Goal: Transaction & Acquisition: Book appointment/travel/reservation

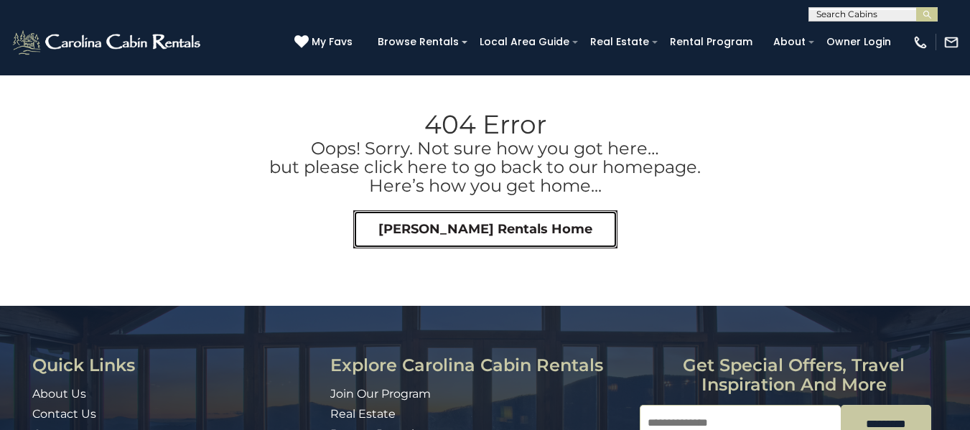
click at [396, 228] on link "Carolina Cabin Rentals Home" at bounding box center [485, 229] width 264 height 39
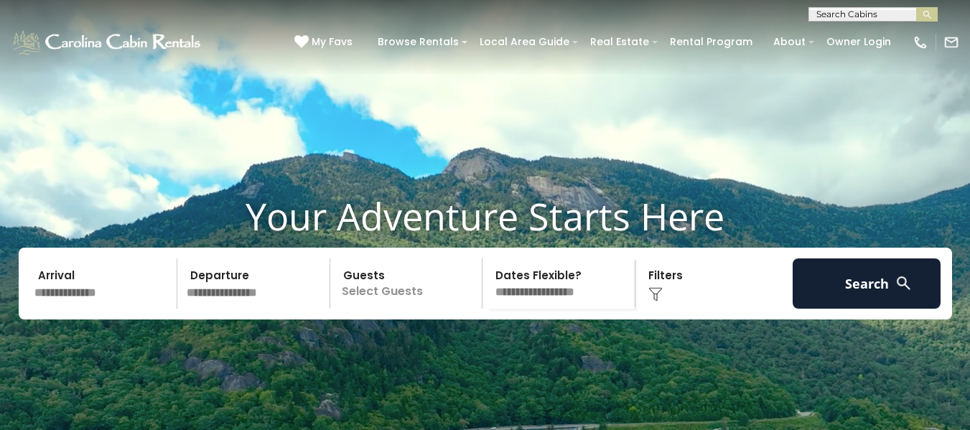
click at [396, 228] on h1 "Your Adventure Starts Here" at bounding box center [485, 216] width 948 height 45
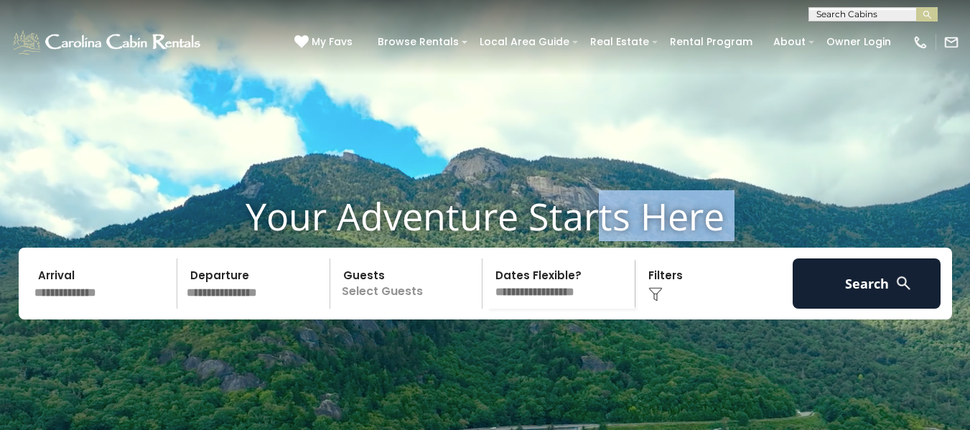
click at [396, 228] on h1 "Your Adventure Starts Here" at bounding box center [485, 216] width 948 height 45
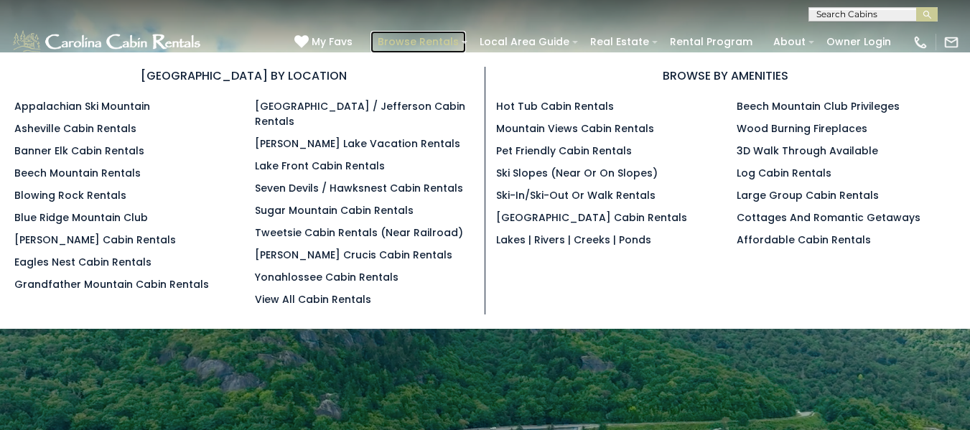
click at [455, 44] on link "Browse Rentals" at bounding box center [417, 42] width 95 height 22
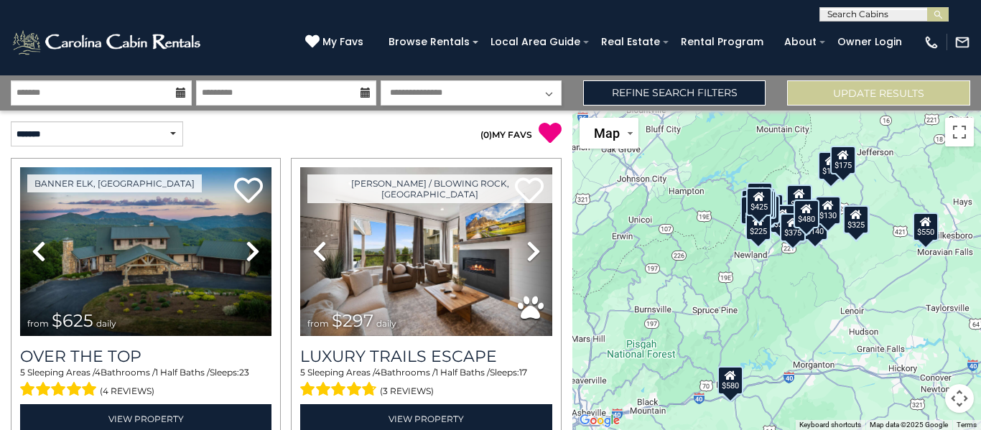
click at [644, 196] on div "$625 $297 $175 $165 $300 $580 $290 $424 $395 $270 $185 $265 $230 $550 $349 $230…" at bounding box center [776, 271] width 409 height 320
click at [835, 337] on div "$625 $297 $175 $165 $300 $580 $290 $424 $395 $270 $185 $265 $230 $550 $349 $230…" at bounding box center [776, 271] width 409 height 320
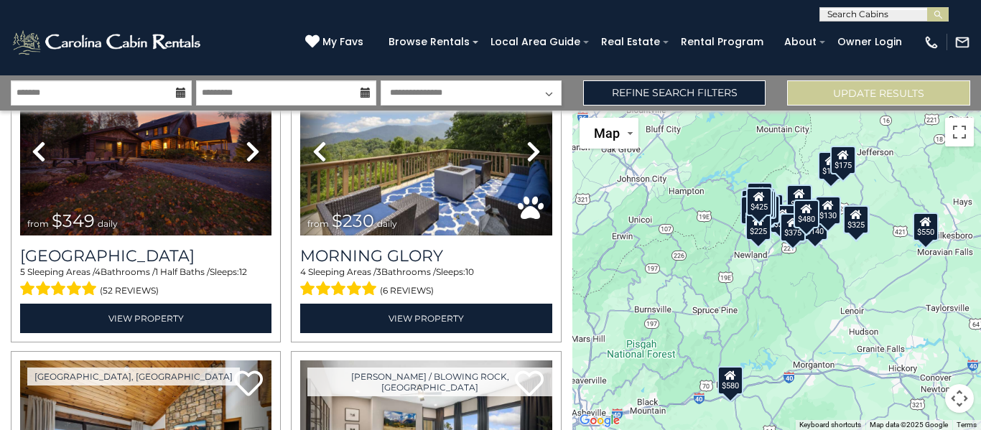
scroll to position [2159, 0]
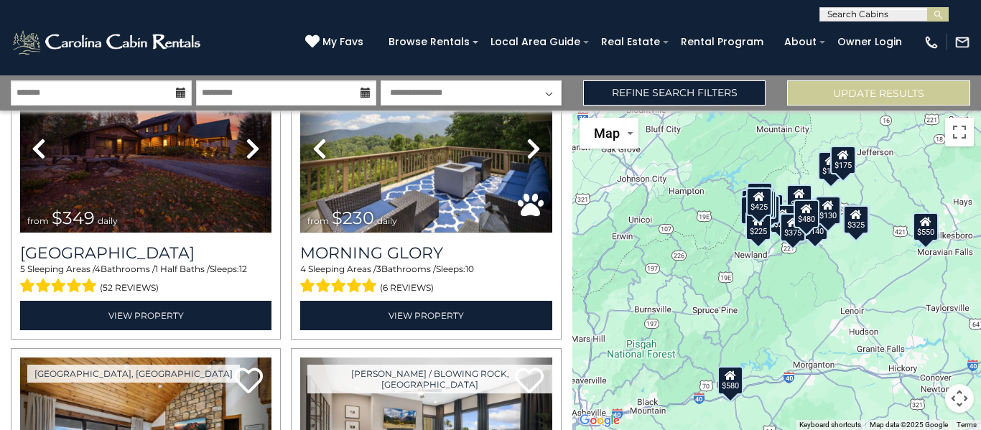
click at [835, 337] on div "$625 $297 $175 $165 $300 $580 $290 $424 $395 $270 $185 $265 $230 $550 $349 $230…" at bounding box center [776, 271] width 409 height 320
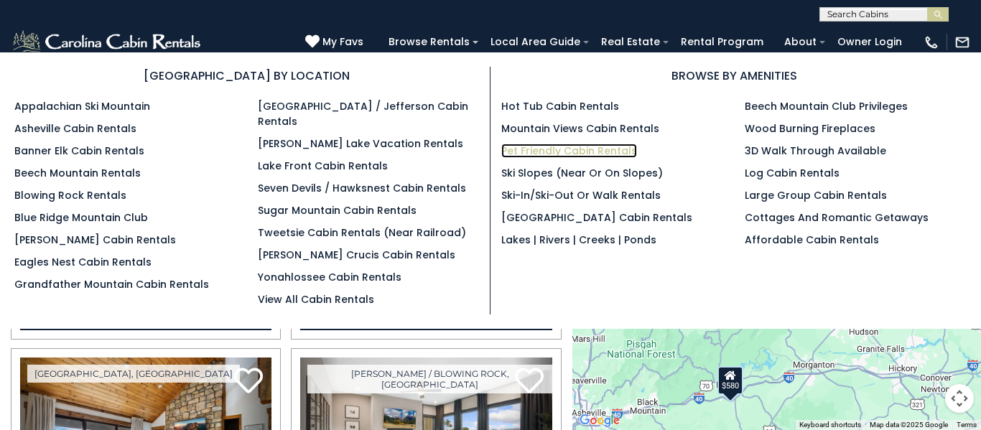
click at [558, 150] on link "Pet Friendly Cabin Rentals" at bounding box center [569, 151] width 136 height 14
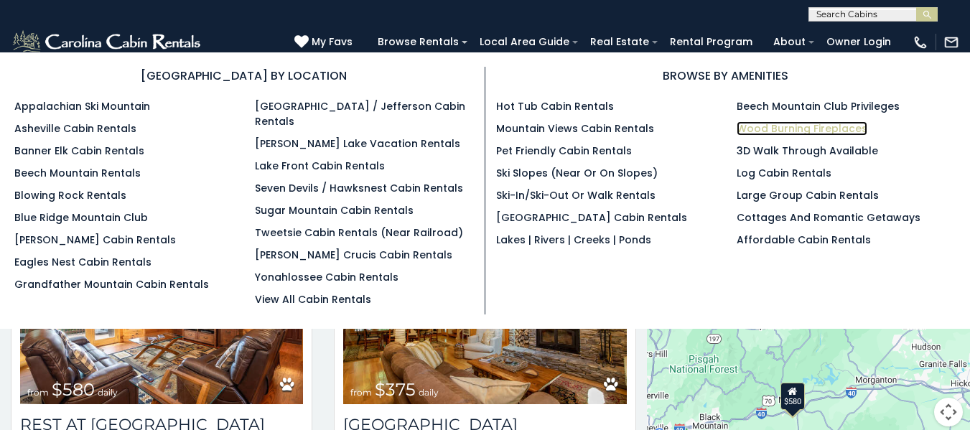
click at [763, 123] on link "Wood Burning Fireplaces" at bounding box center [802, 128] width 131 height 14
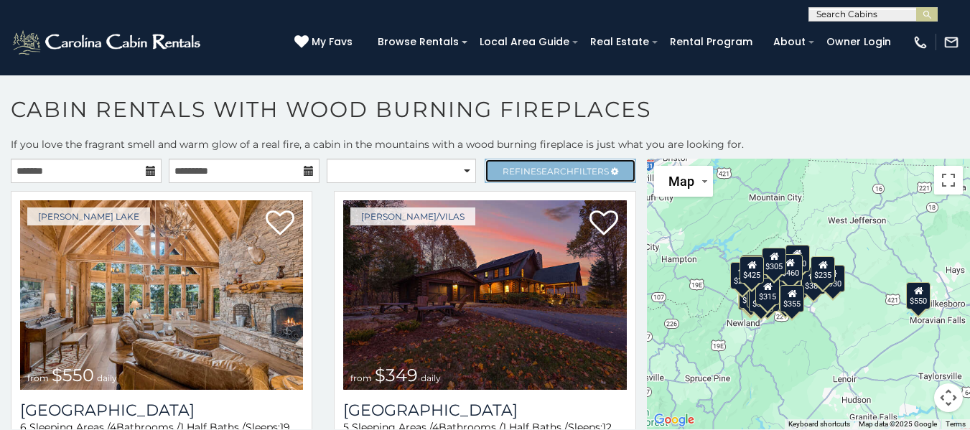
click at [565, 177] on link "Refine Search Filters" at bounding box center [560, 171] width 151 height 24
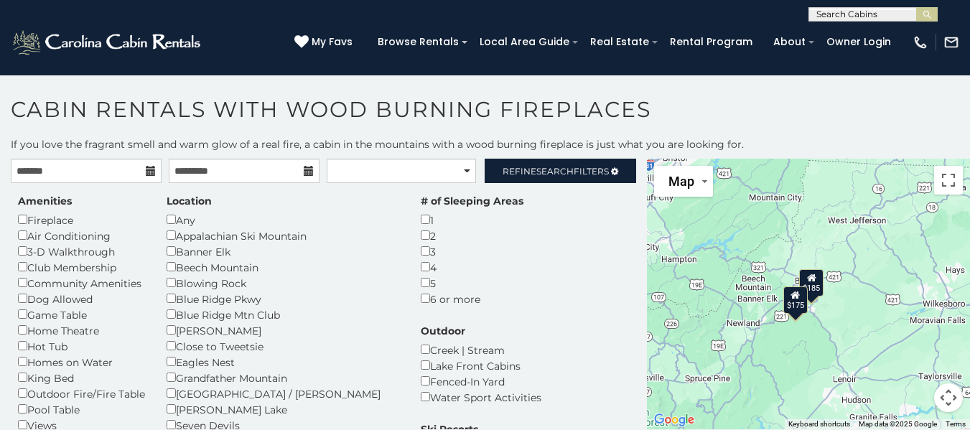
click at [162, 312] on div "Location Any Appalachian Ski Mountain Banner Elk Beech Mountain Blowing Rock Bl…" at bounding box center [283, 376] width 254 height 365
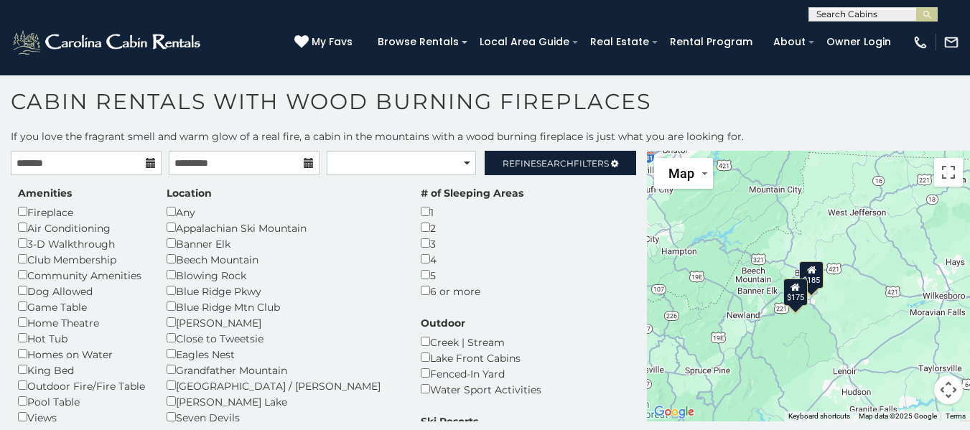
click at [248, 297] on div "Blue Ridge Pkwy" at bounding box center [283, 291] width 233 height 16
click at [169, 291] on div "Blue Ridge Pkwy" at bounding box center [283, 291] width 233 height 16
click at [798, 297] on div "$175" at bounding box center [795, 291] width 24 height 27
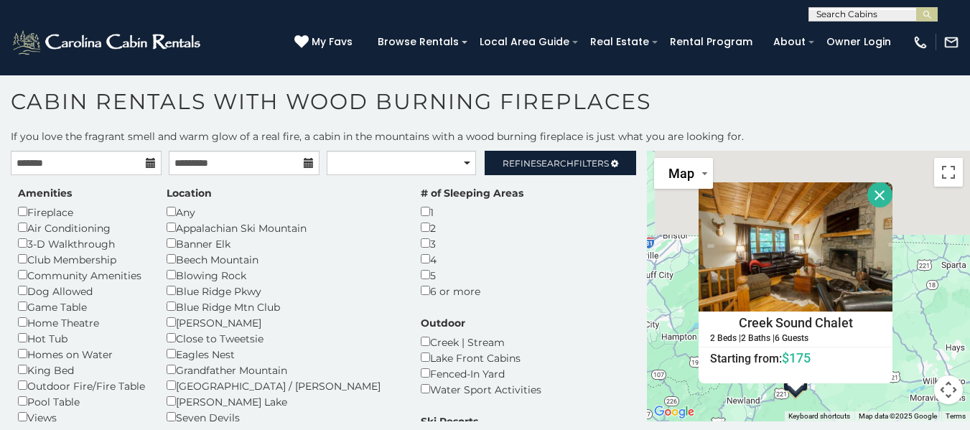
click at [881, 190] on button "Close" at bounding box center [879, 194] width 25 height 25
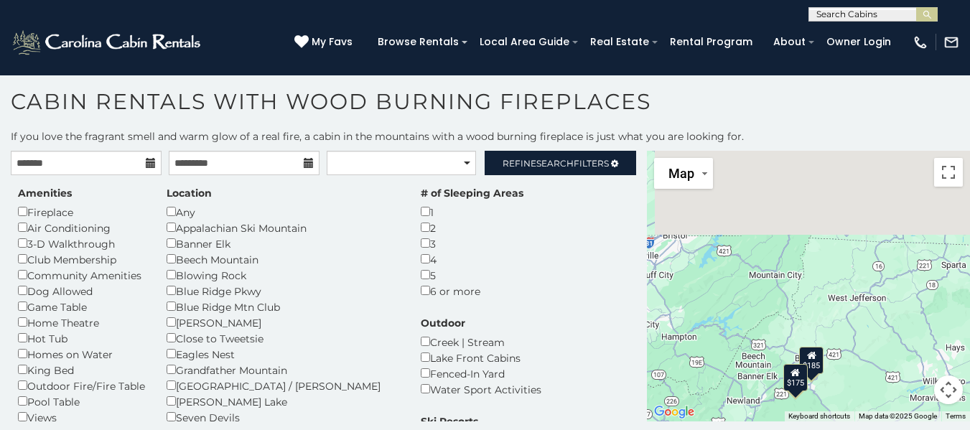
click at [818, 360] on div "$185" at bounding box center [811, 360] width 24 height 27
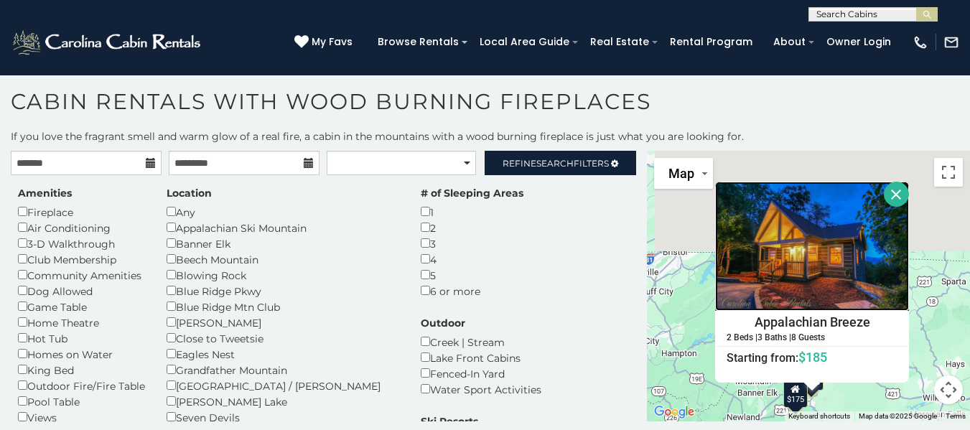
click at [849, 259] on img at bounding box center [812, 246] width 194 height 129
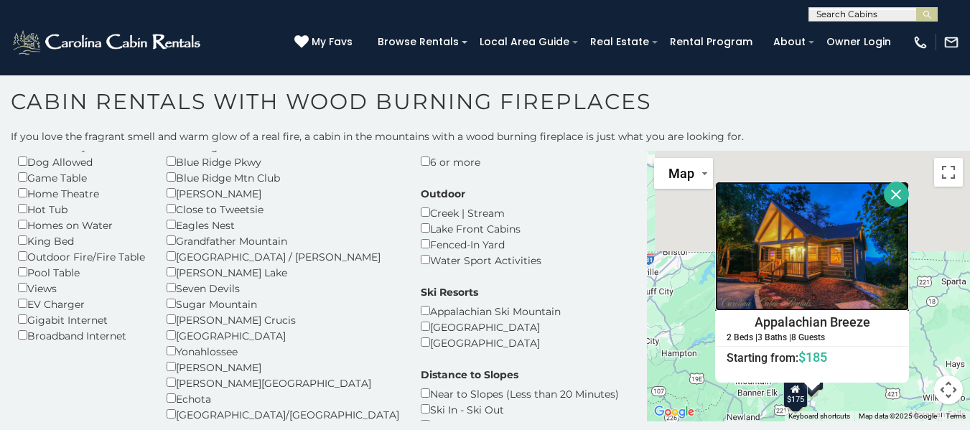
scroll to position [132, 0]
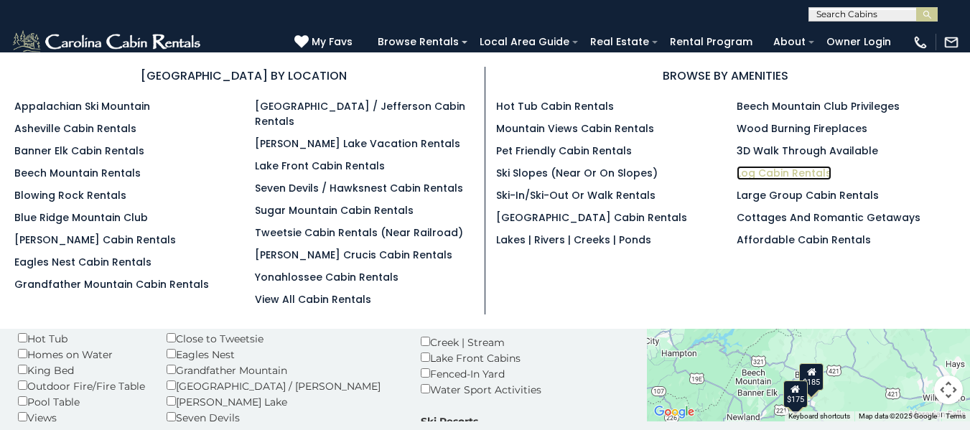
click at [745, 174] on link "Log Cabin Rentals" at bounding box center [784, 173] width 95 height 14
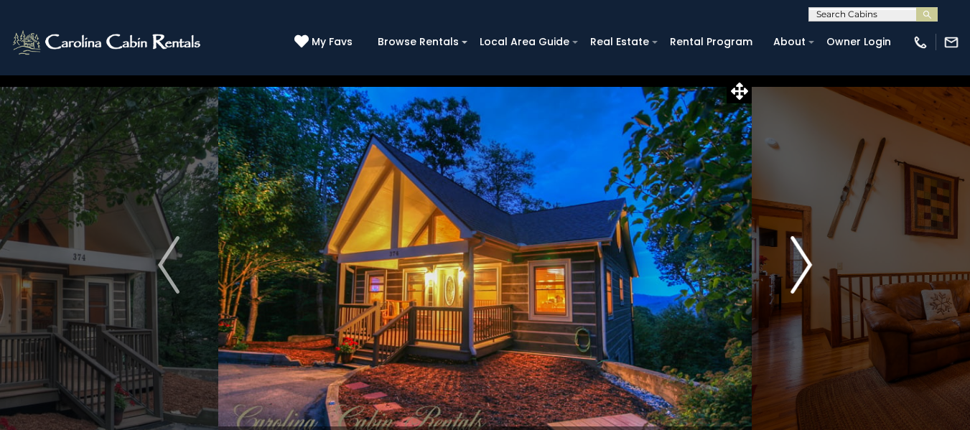
click at [803, 259] on img "Next" at bounding box center [802, 264] width 22 height 57
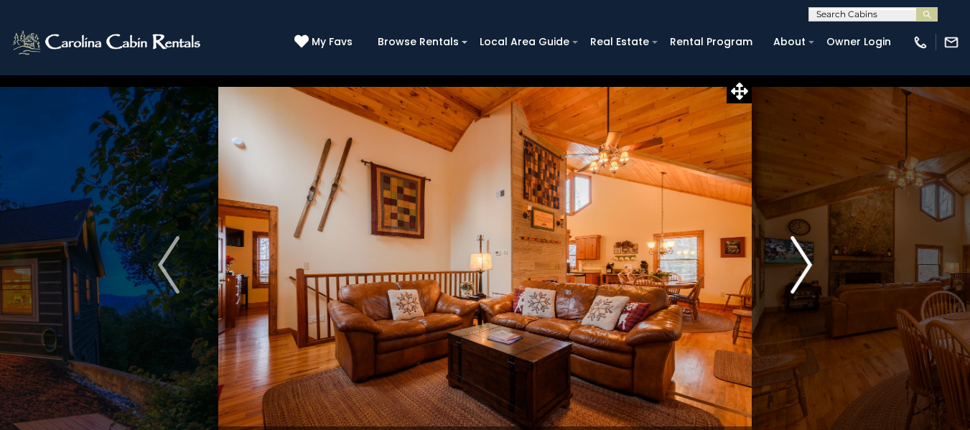
click at [803, 259] on img "Next" at bounding box center [802, 264] width 22 height 57
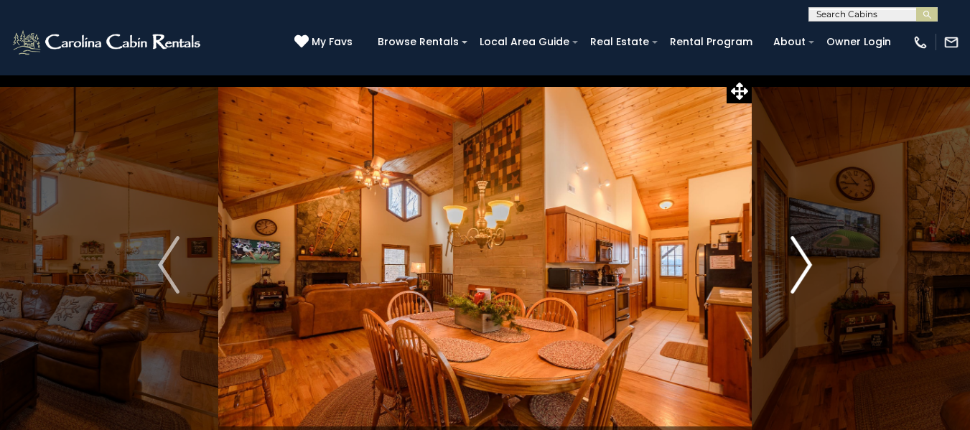
click at [803, 259] on img "Next" at bounding box center [802, 264] width 22 height 57
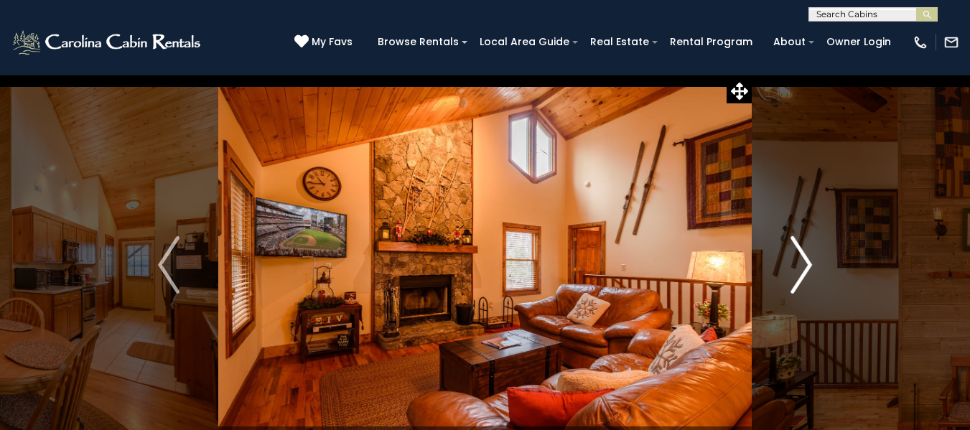
click at [803, 259] on img "Next" at bounding box center [802, 264] width 22 height 57
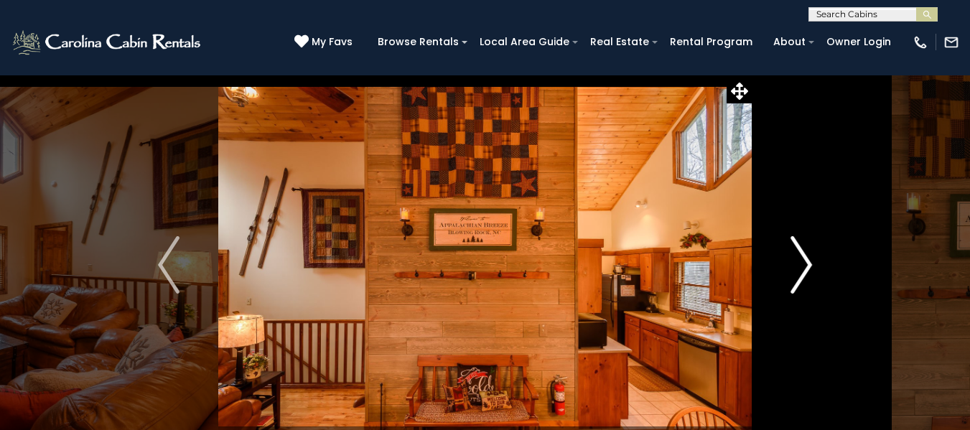
click at [803, 259] on img "Next" at bounding box center [802, 264] width 22 height 57
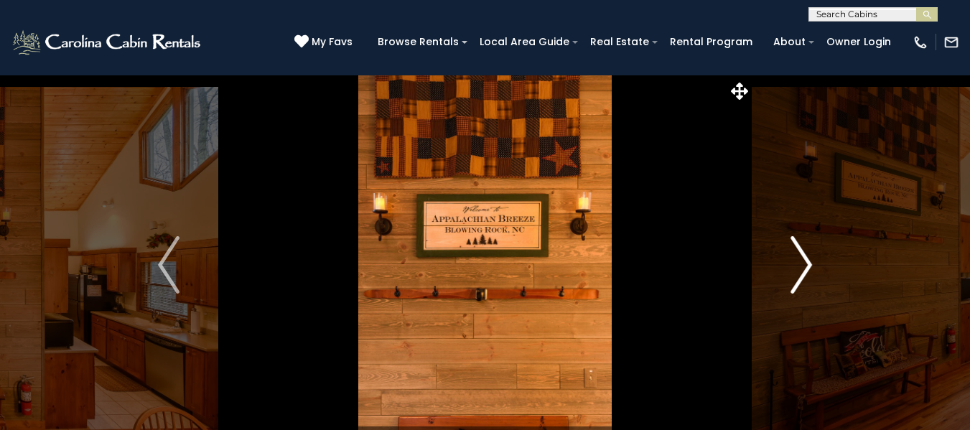
click at [803, 259] on img "Next" at bounding box center [802, 264] width 22 height 57
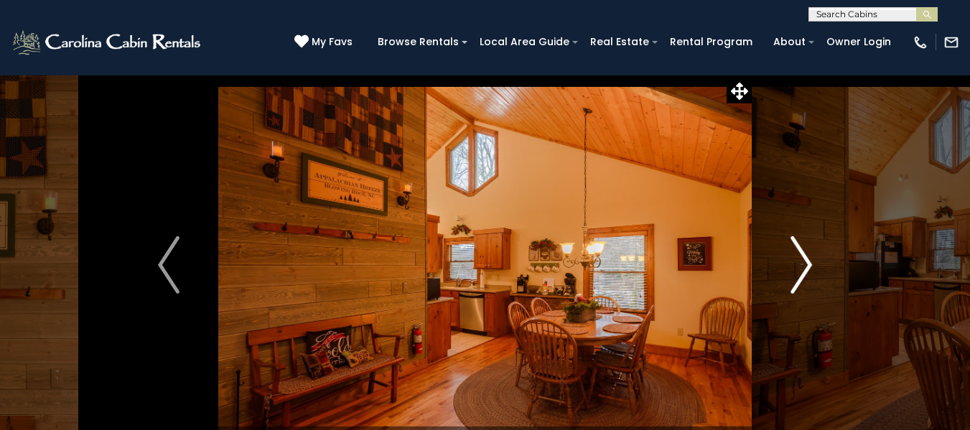
click at [803, 259] on img "Next" at bounding box center [802, 264] width 22 height 57
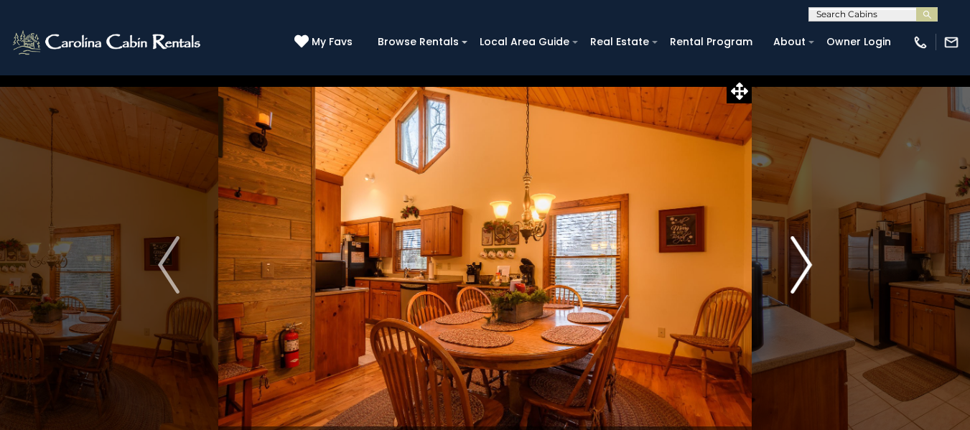
click at [803, 259] on img "Next" at bounding box center [802, 264] width 22 height 57
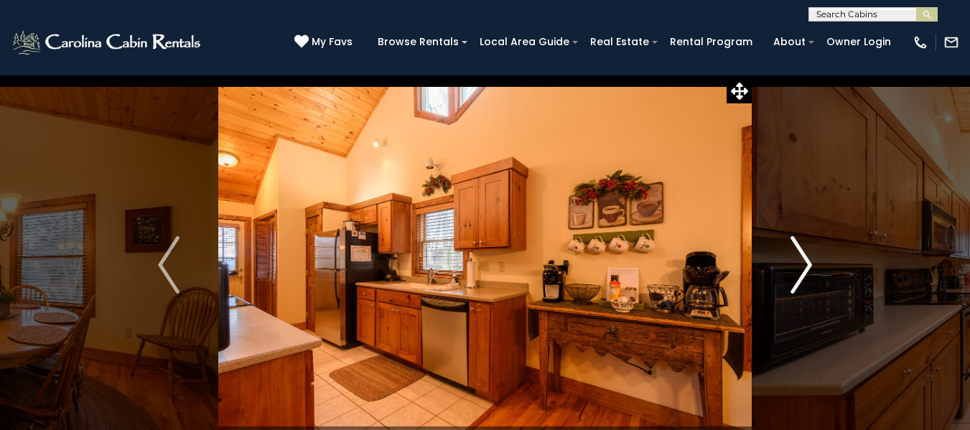
click at [803, 259] on img "Next" at bounding box center [802, 264] width 22 height 57
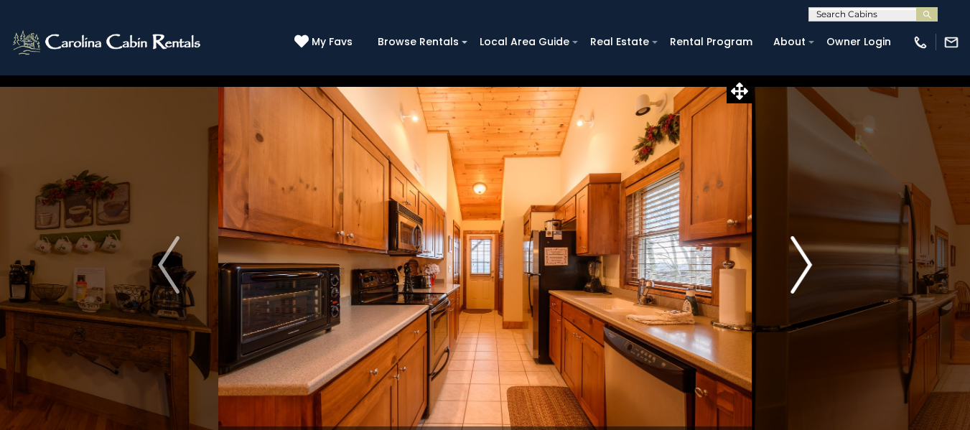
click at [803, 259] on img "Next" at bounding box center [802, 264] width 22 height 57
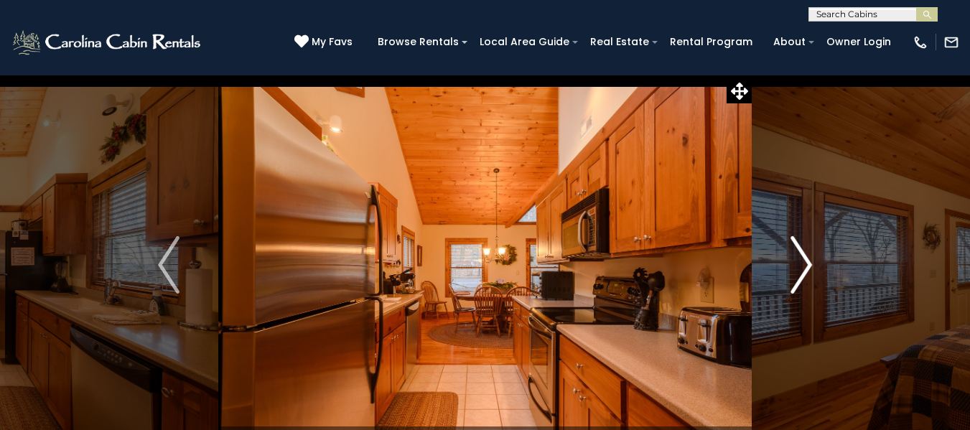
click at [803, 259] on img "Next" at bounding box center [802, 264] width 22 height 57
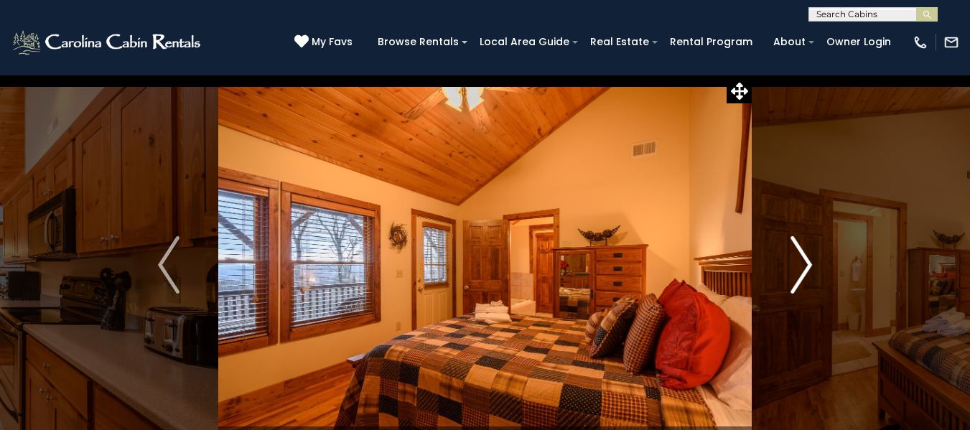
click at [803, 259] on img "Next" at bounding box center [802, 264] width 22 height 57
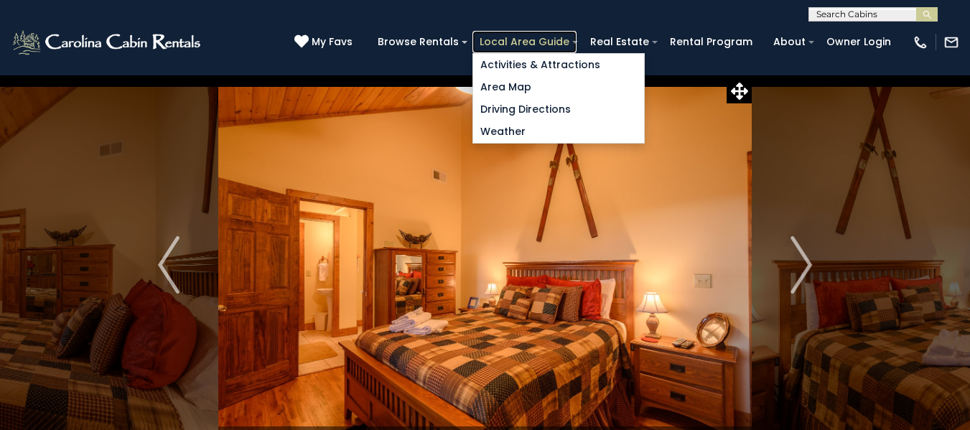
click at [529, 45] on link "Local Area Guide" at bounding box center [524, 42] width 104 height 22
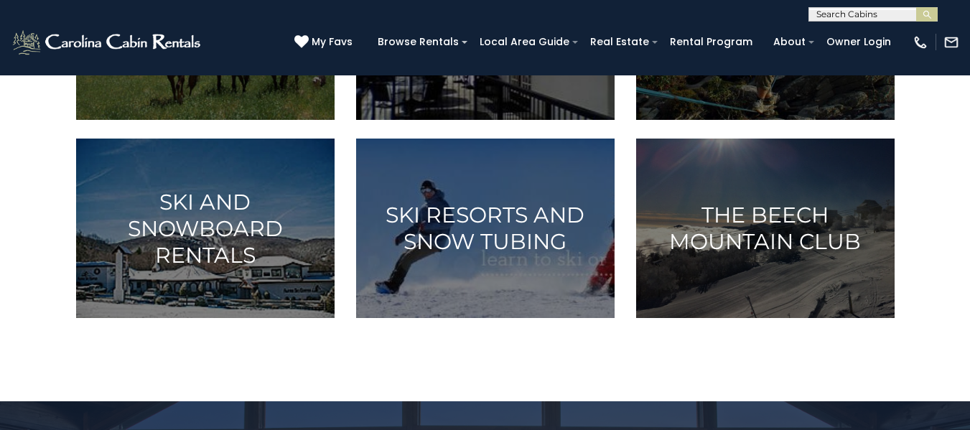
scroll to position [928, 0]
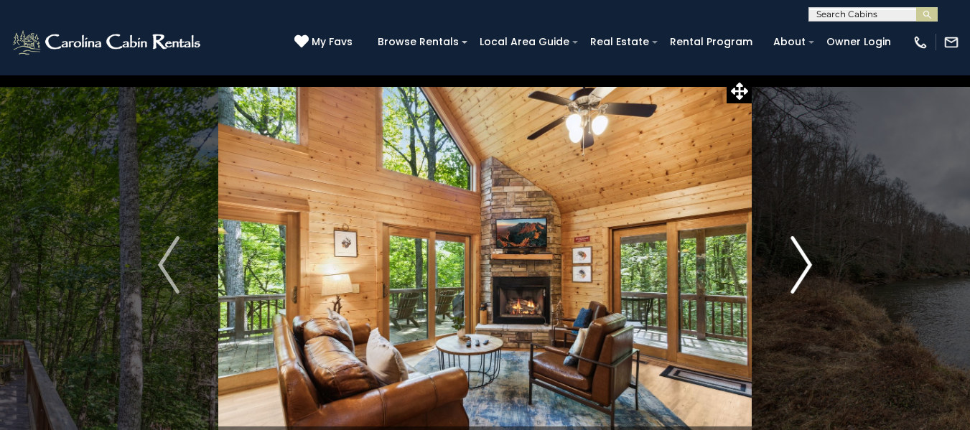
click at [801, 271] on img "Next" at bounding box center [802, 264] width 22 height 57
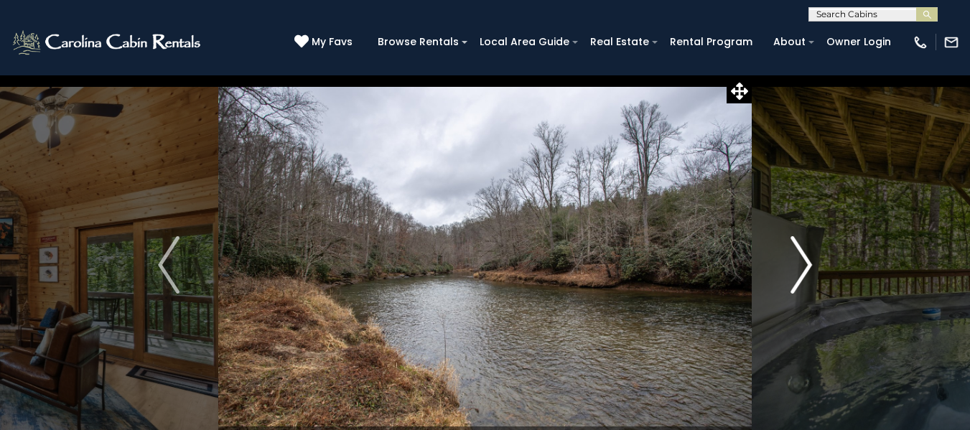
click at [802, 267] on img "Next" at bounding box center [802, 264] width 22 height 57
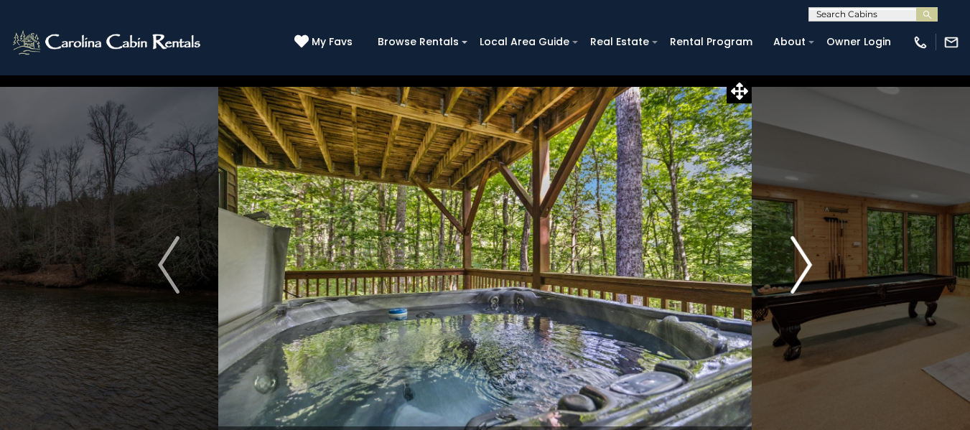
click at [802, 269] on img "Next" at bounding box center [802, 264] width 22 height 57
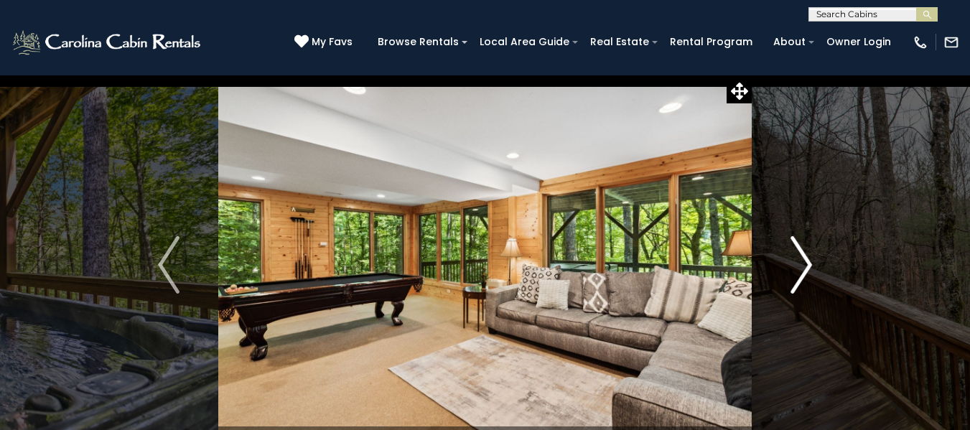
click at [802, 269] on img "Next" at bounding box center [802, 264] width 22 height 57
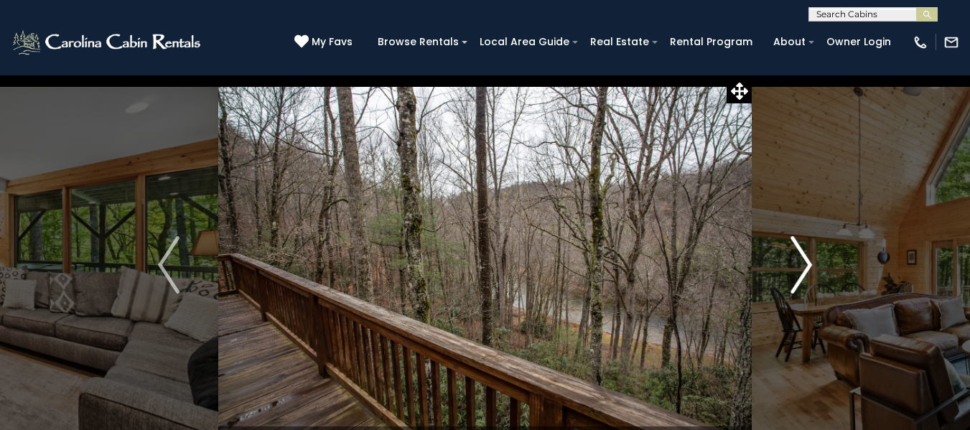
click at [802, 269] on img "Next" at bounding box center [802, 264] width 22 height 57
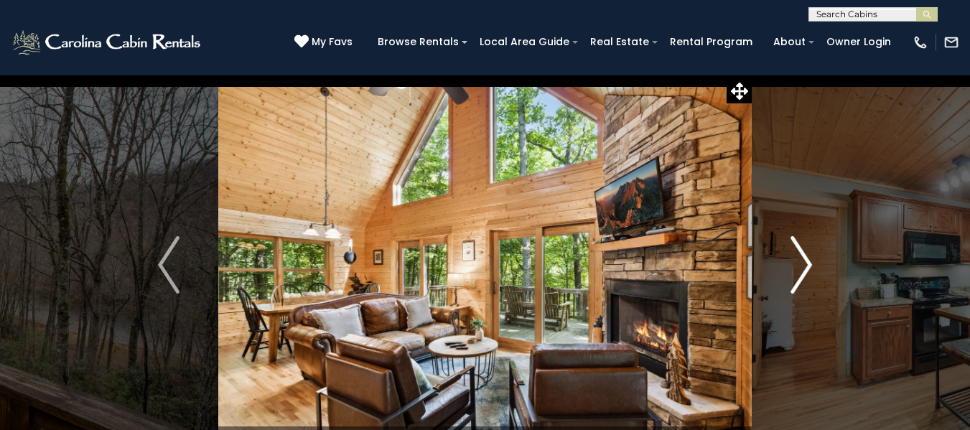
click at [802, 269] on img "Next" at bounding box center [802, 264] width 22 height 57
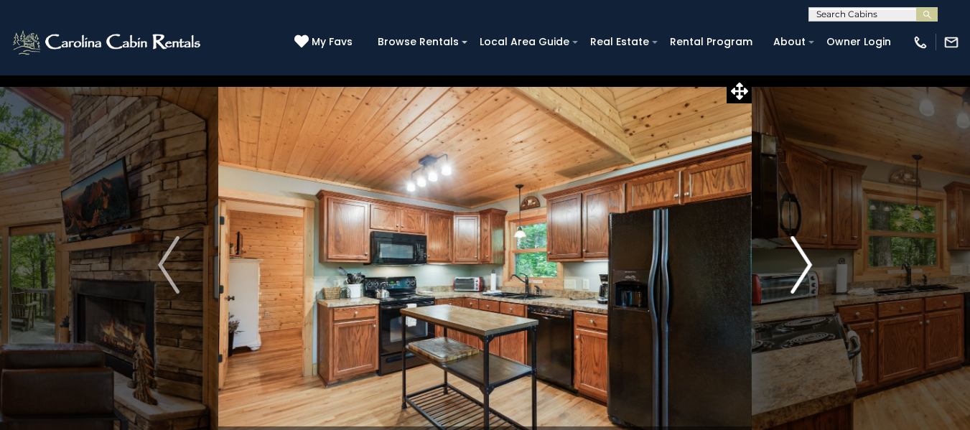
click at [802, 269] on img "Next" at bounding box center [802, 264] width 22 height 57
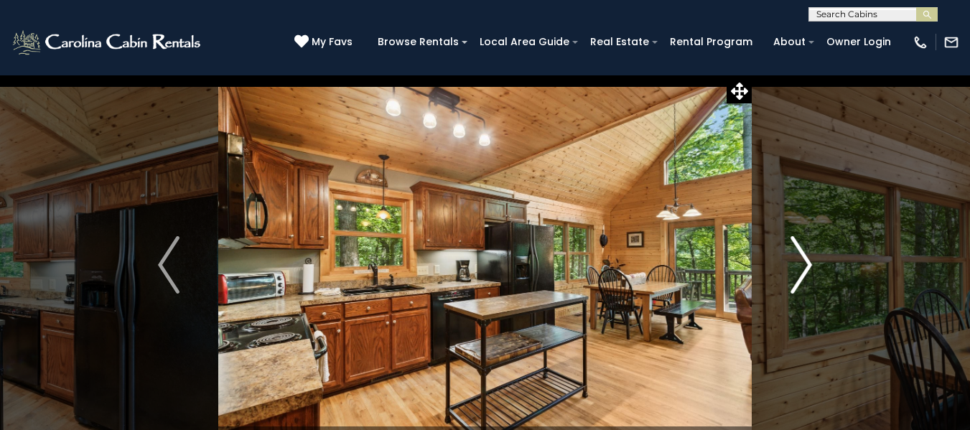
click at [802, 269] on img "Next" at bounding box center [802, 264] width 22 height 57
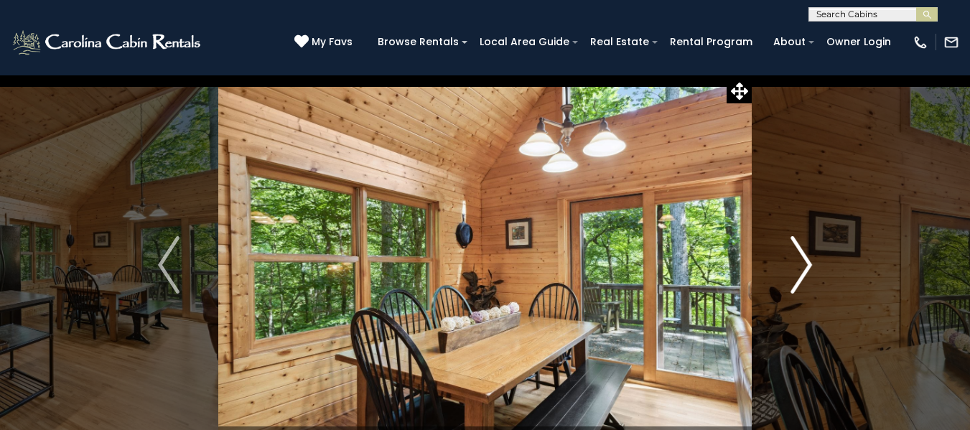
click at [802, 269] on img "Next" at bounding box center [802, 264] width 22 height 57
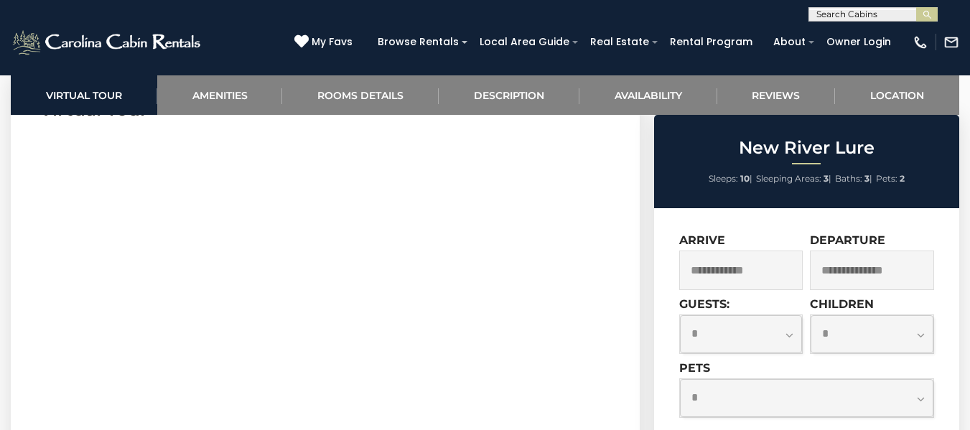
scroll to position [689, 0]
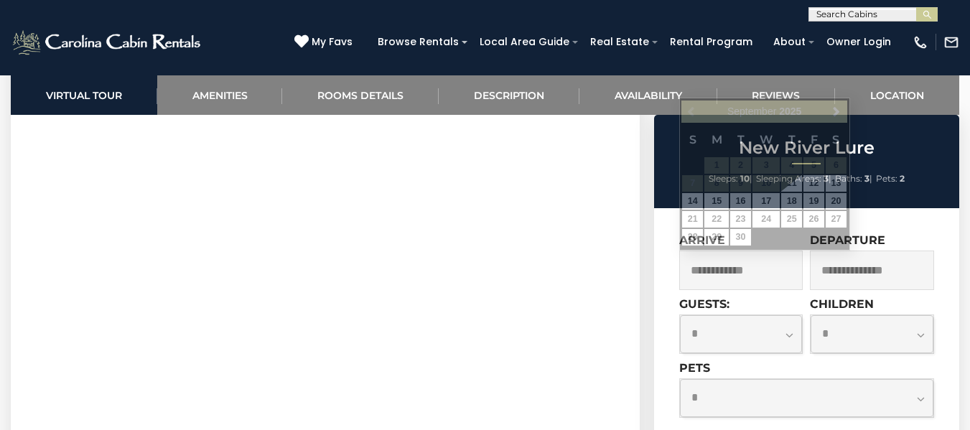
click at [761, 273] on input "text" at bounding box center [741, 270] width 124 height 39
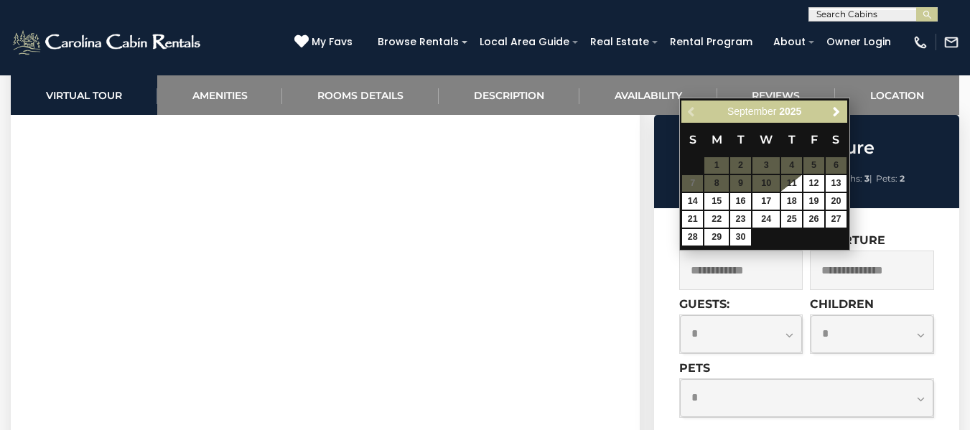
click at [760, 273] on input "text" at bounding box center [741, 270] width 124 height 39
click at [715, 236] on link "29" at bounding box center [716, 237] width 24 height 17
type input "**********"
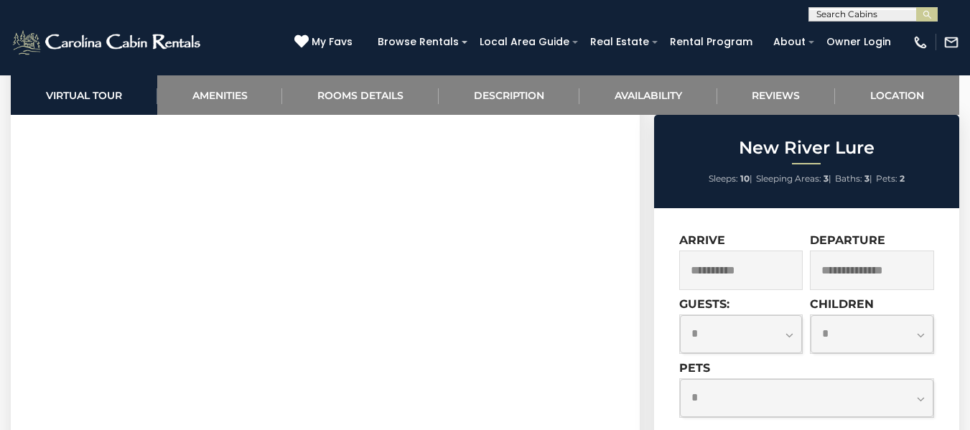
click at [715, 236] on label "Arrive" at bounding box center [702, 240] width 46 height 14
click at [877, 270] on input "text" at bounding box center [872, 270] width 124 height 39
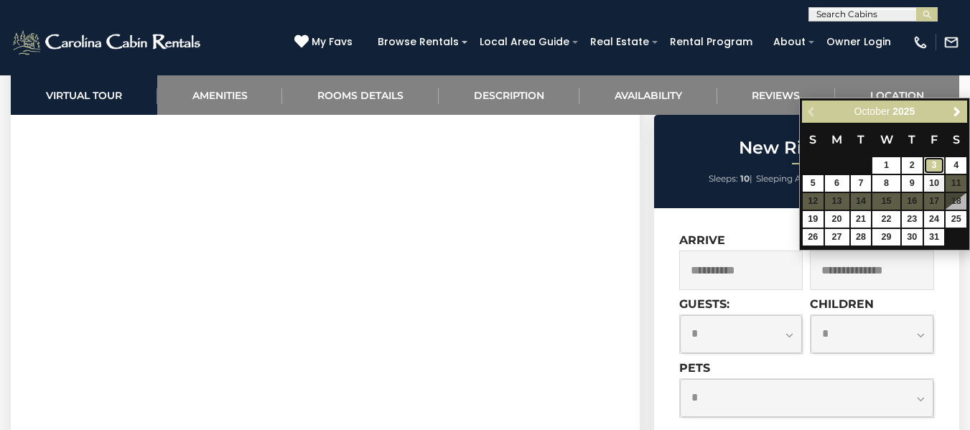
click at [935, 162] on link "3" at bounding box center [934, 165] width 21 height 17
type input "**********"
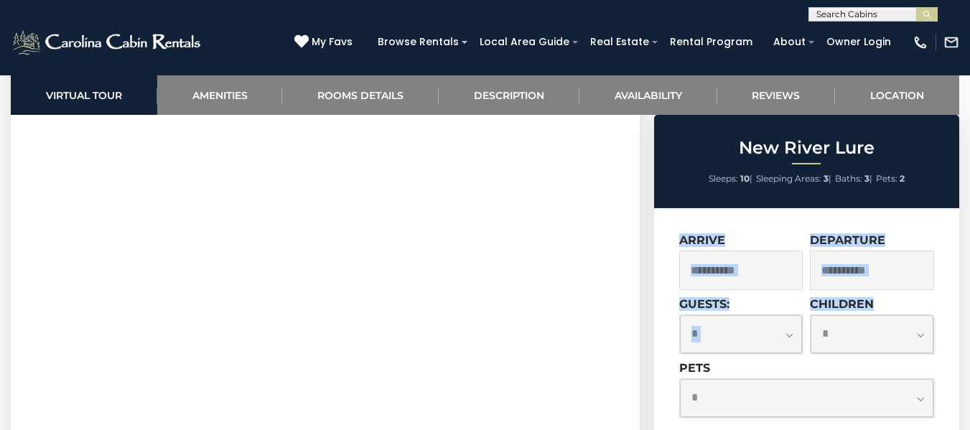
drag, startPoint x: 935, startPoint y: 162, endPoint x: 824, endPoint y: 349, distance: 218.0
click at [788, 337] on select "**********" at bounding box center [741, 334] width 123 height 38
select select "*"
click at [680, 315] on select "**********" at bounding box center [741, 334] width 123 height 38
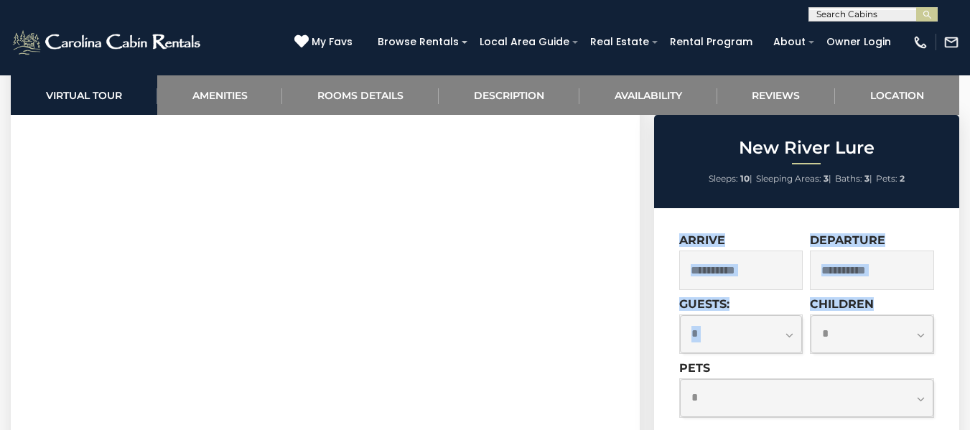
click at [924, 333] on select "**********" at bounding box center [872, 334] width 123 height 38
click at [811, 315] on select "**********" at bounding box center [872, 334] width 123 height 38
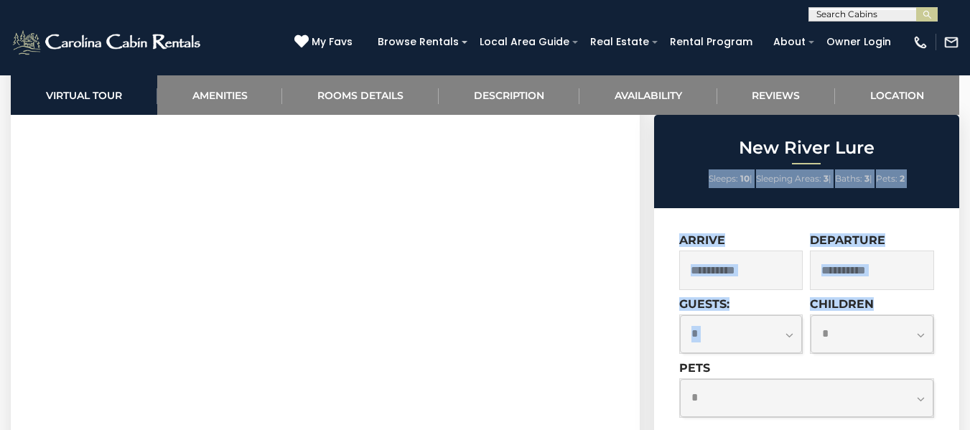
drag, startPoint x: 877, startPoint y: 131, endPoint x: 938, endPoint y: 357, distance: 233.8
click at [921, 335] on select "**********" at bounding box center [872, 334] width 123 height 38
select select "*"
click at [811, 315] on select "**********" at bounding box center [872, 334] width 123 height 38
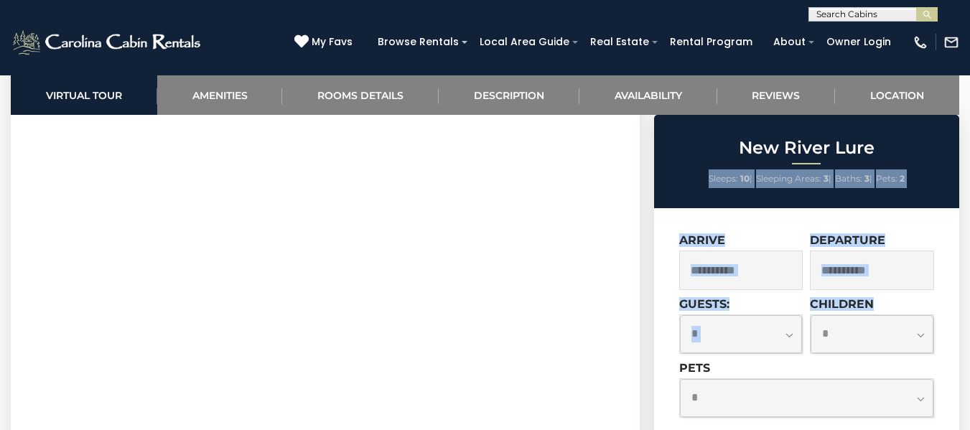
click at [882, 400] on select "**********" at bounding box center [806, 398] width 253 height 38
select select "*"
click at [680, 379] on select "**********" at bounding box center [806, 398] width 253 height 38
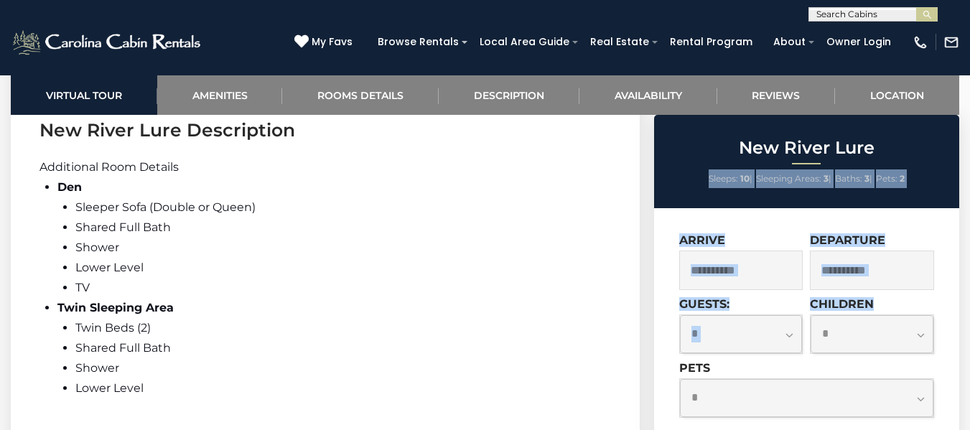
scroll to position [1913, 0]
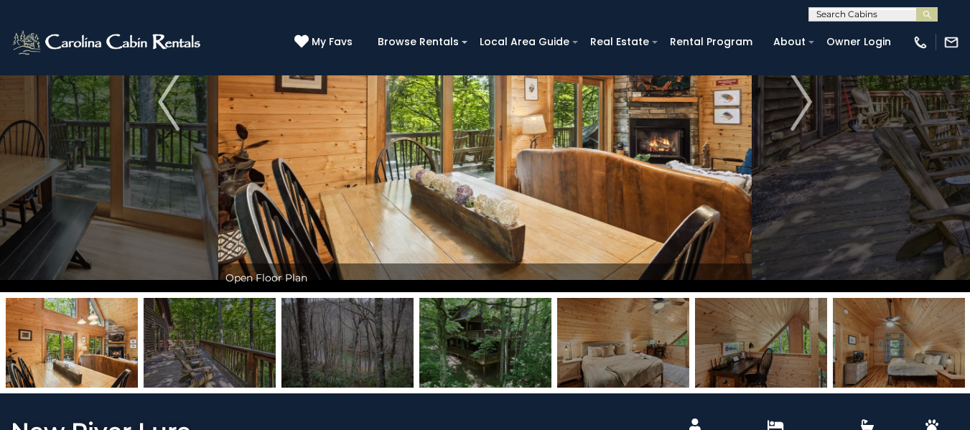
scroll to position [134, 0]
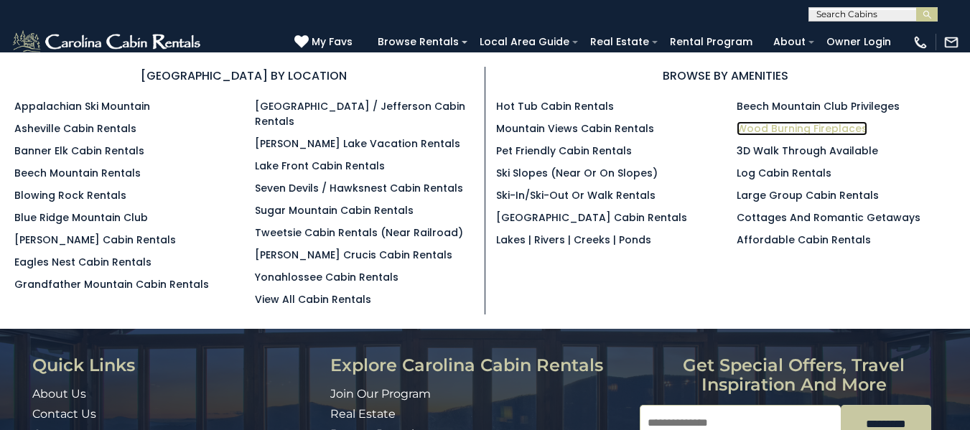
click at [751, 123] on link "Wood Burning Fireplaces" at bounding box center [802, 128] width 131 height 14
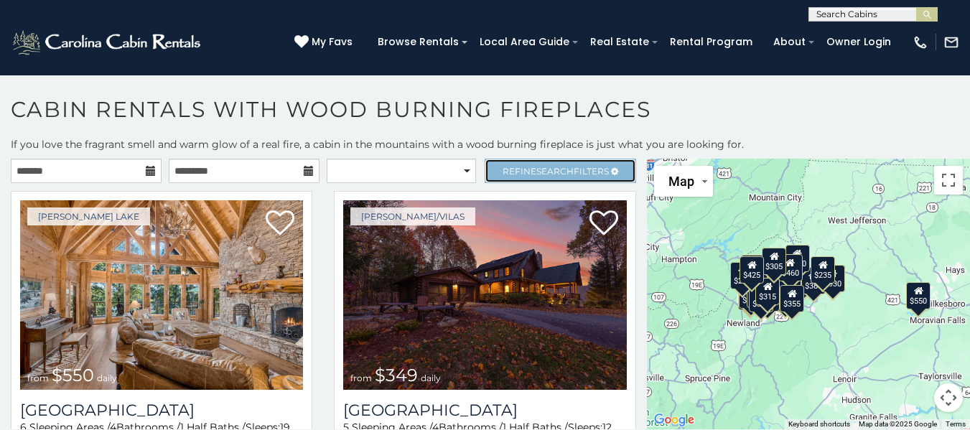
click at [567, 169] on span "Refine Search Filters" at bounding box center [556, 171] width 106 height 11
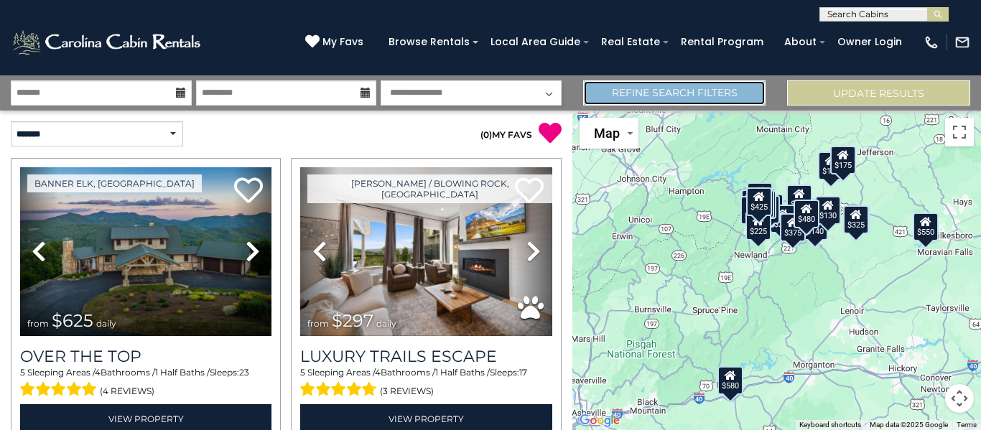
click at [669, 88] on link "Refine Search Filters" at bounding box center [674, 92] width 183 height 25
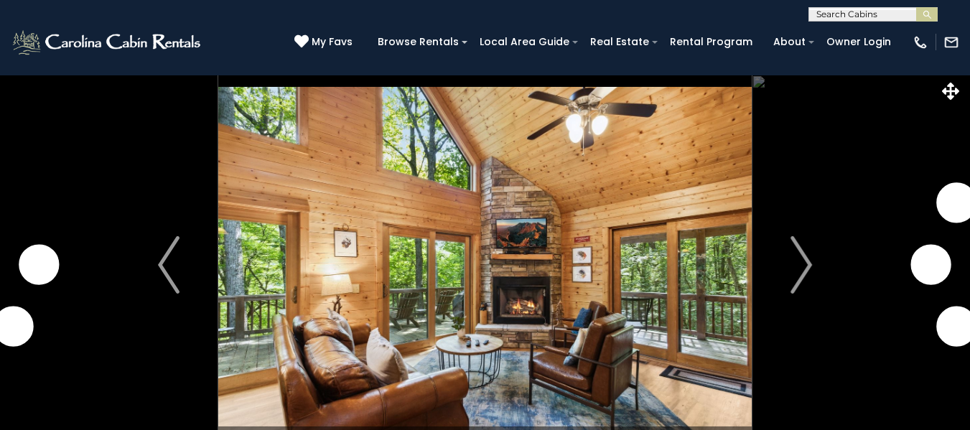
select select "*"
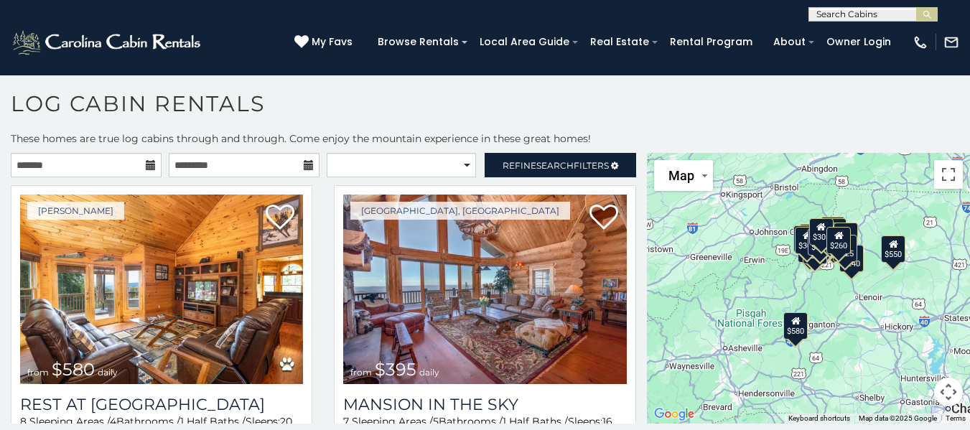
scroll to position [8, 0]
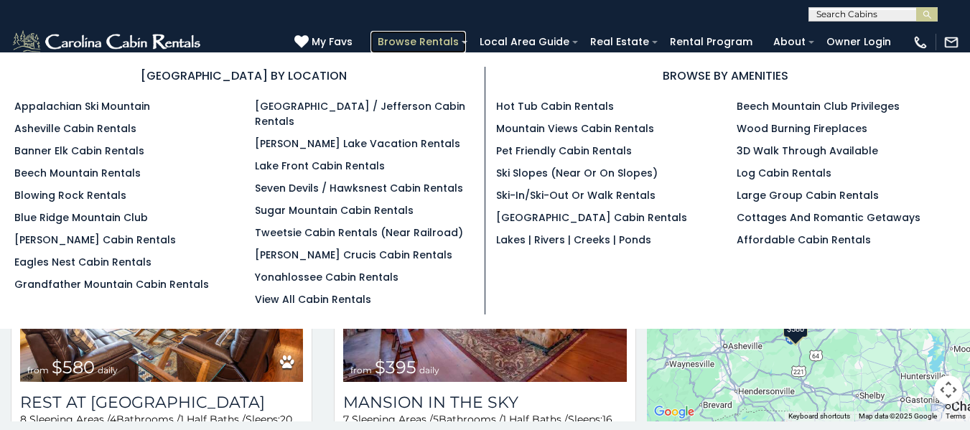
click at [423, 43] on link "Browse Rentals" at bounding box center [417, 42] width 95 height 22
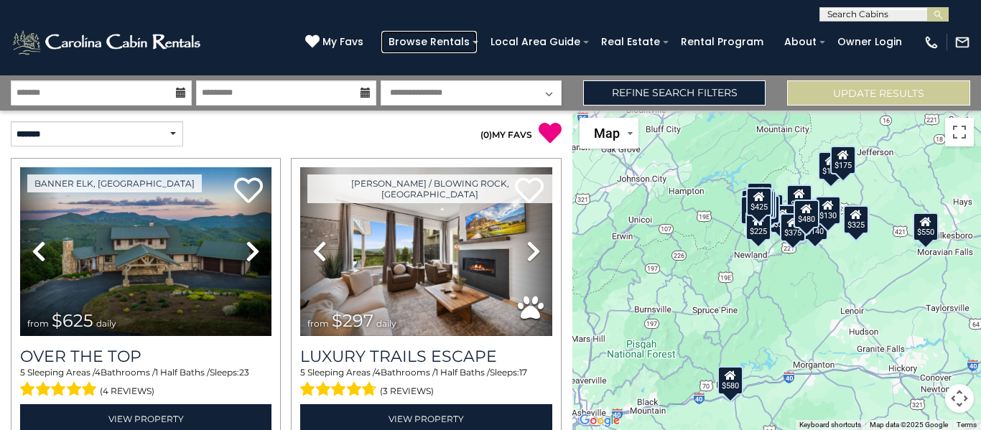
click at [423, 43] on link "Browse Rentals" at bounding box center [428, 42] width 95 height 22
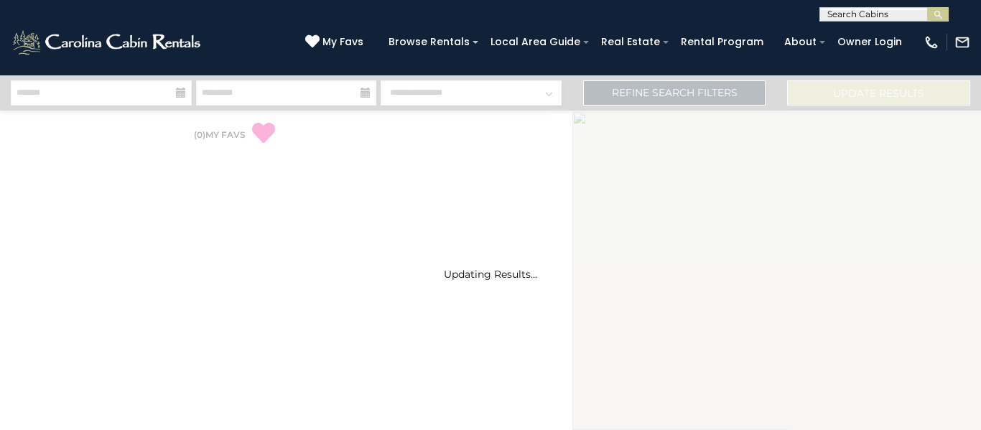
click at [423, 43] on link "Browse Rentals" at bounding box center [428, 42] width 95 height 22
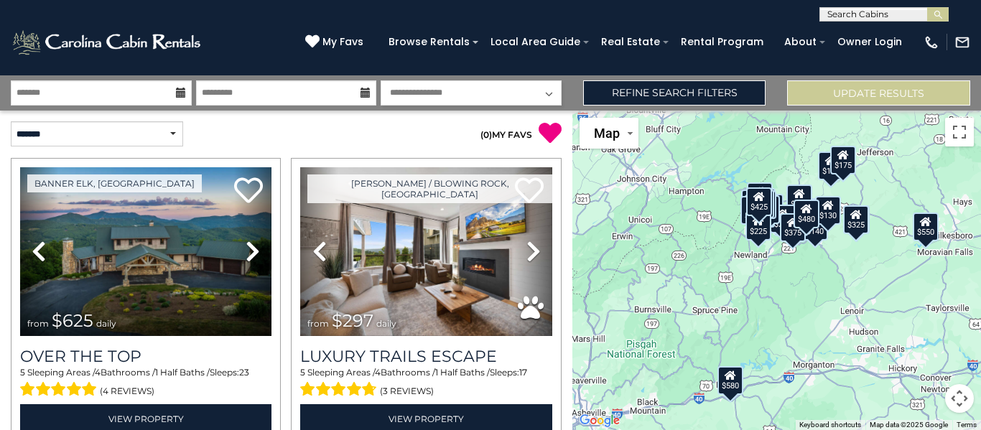
click at [834, 216] on div "$130" at bounding box center [829, 210] width 26 height 29
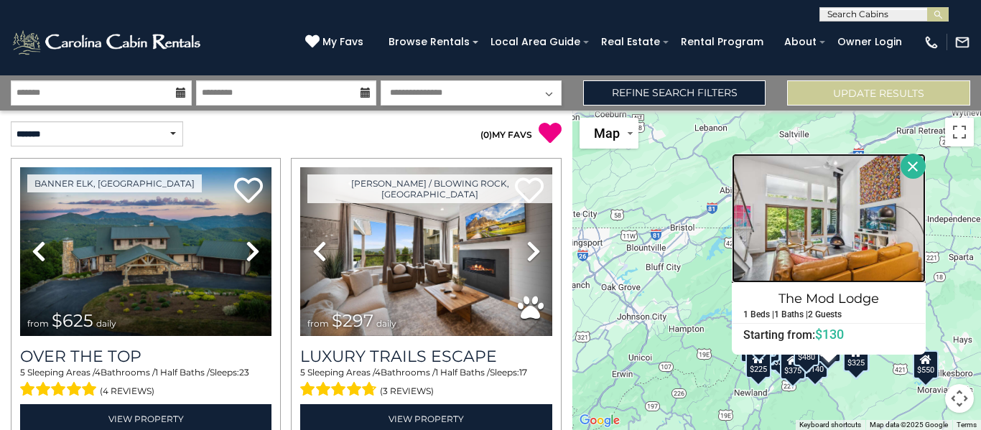
click at [834, 216] on img at bounding box center [829, 218] width 194 height 129
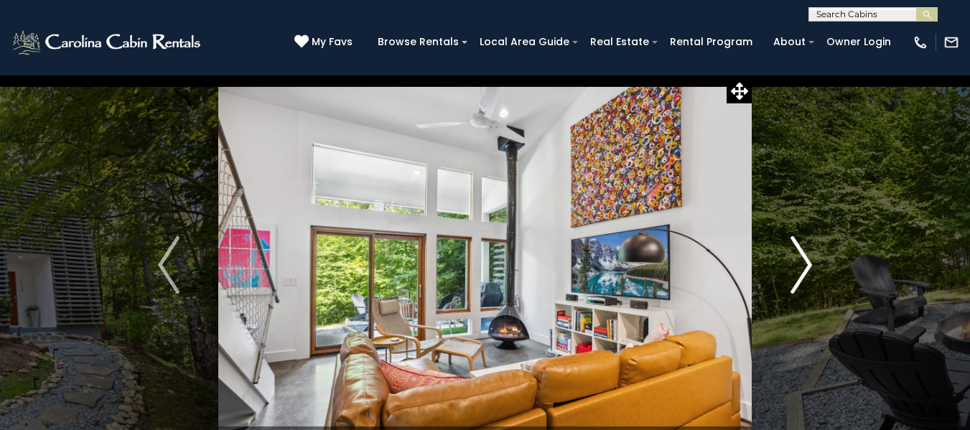
click at [803, 265] on img "Next" at bounding box center [802, 264] width 22 height 57
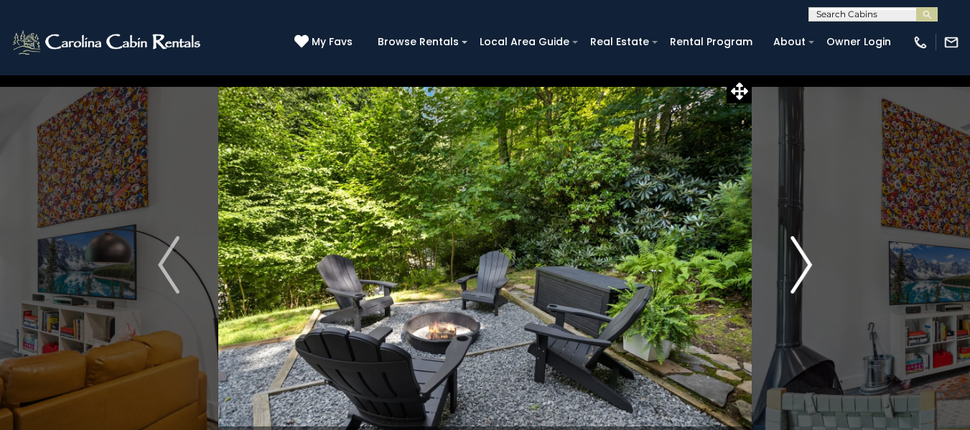
click at [803, 265] on img "Next" at bounding box center [802, 264] width 22 height 57
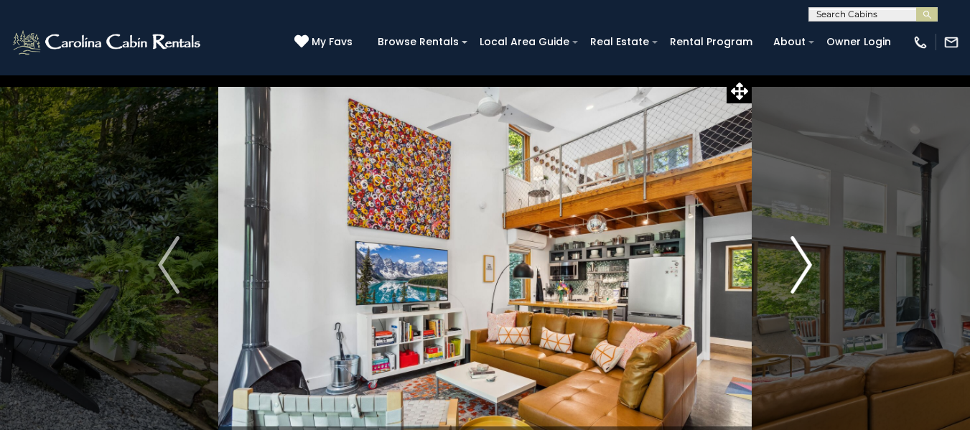
click at [803, 265] on img "Next" at bounding box center [802, 264] width 22 height 57
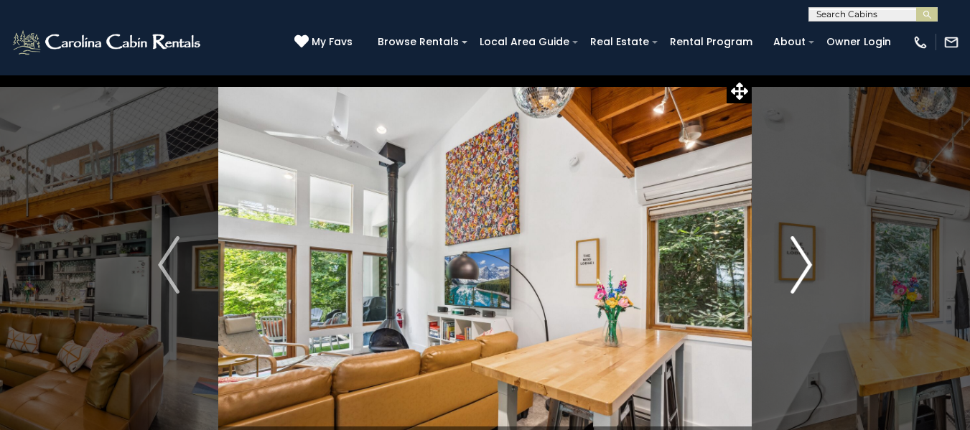
click at [803, 265] on img "Next" at bounding box center [802, 264] width 22 height 57
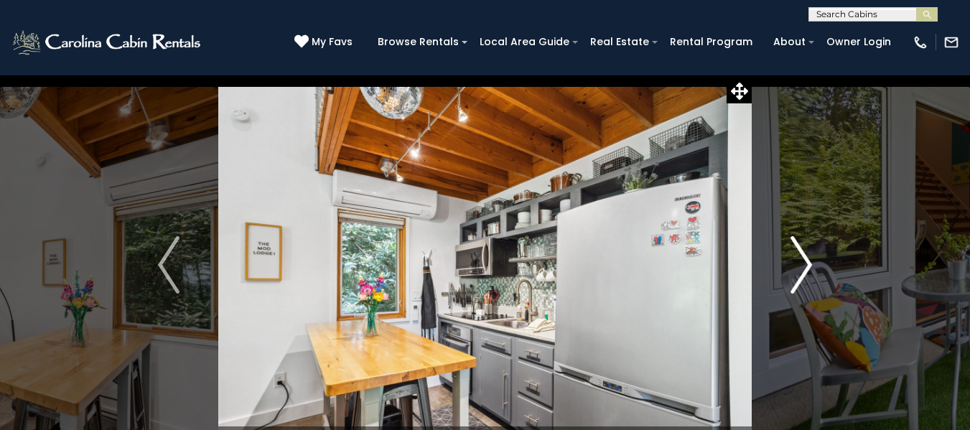
click at [803, 265] on img "Next" at bounding box center [802, 264] width 22 height 57
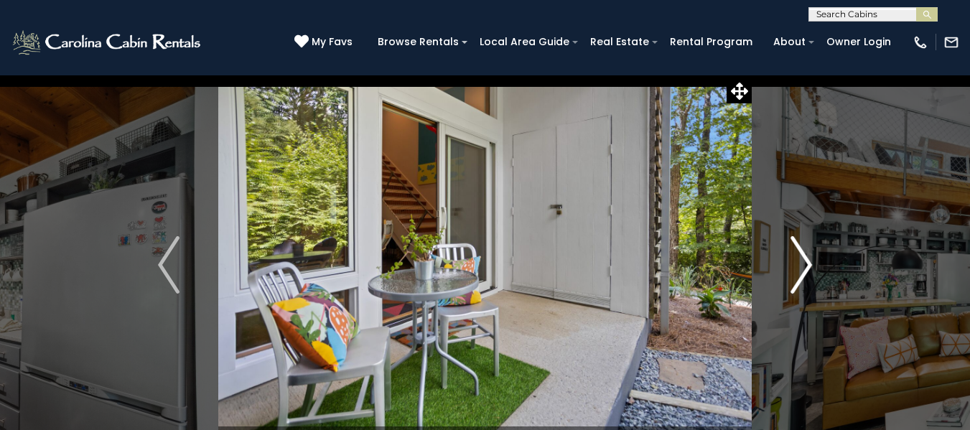
click at [803, 265] on img "Next" at bounding box center [802, 264] width 22 height 57
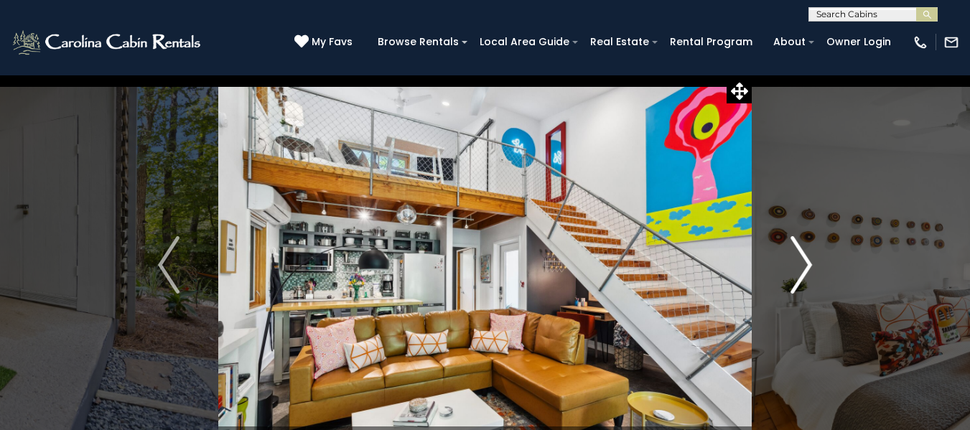
click at [803, 265] on img "Next" at bounding box center [802, 264] width 22 height 57
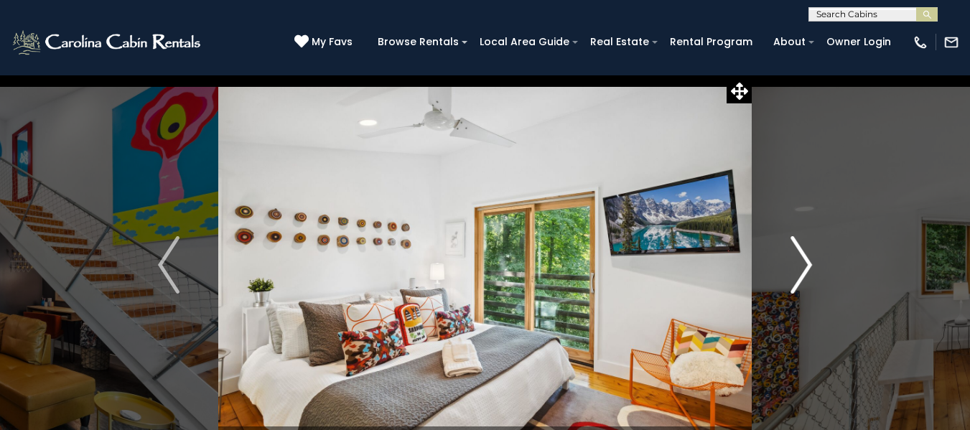
click at [803, 265] on img "Next" at bounding box center [802, 264] width 22 height 57
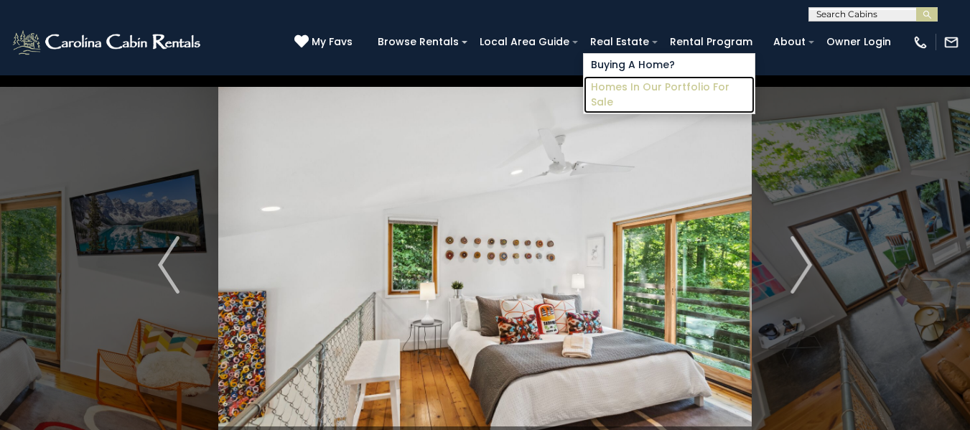
click at [658, 86] on link "Homes in Our Portfolio For Sale" at bounding box center [669, 94] width 171 height 37
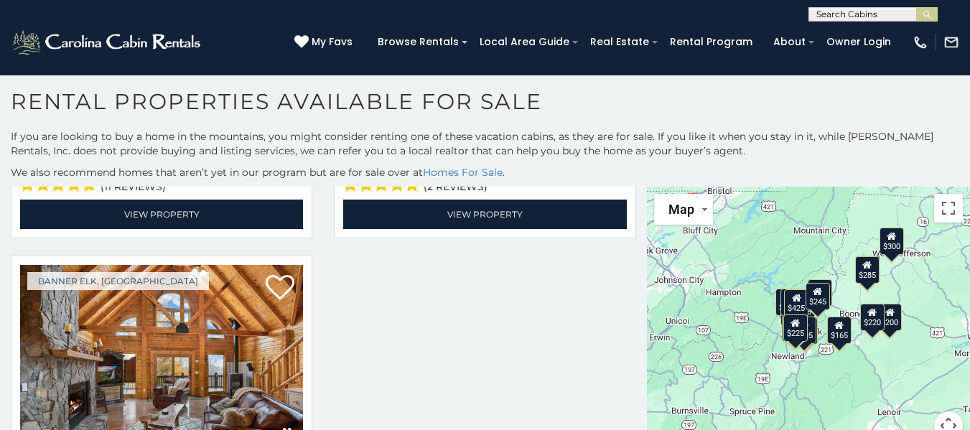
scroll to position [2977, 0]
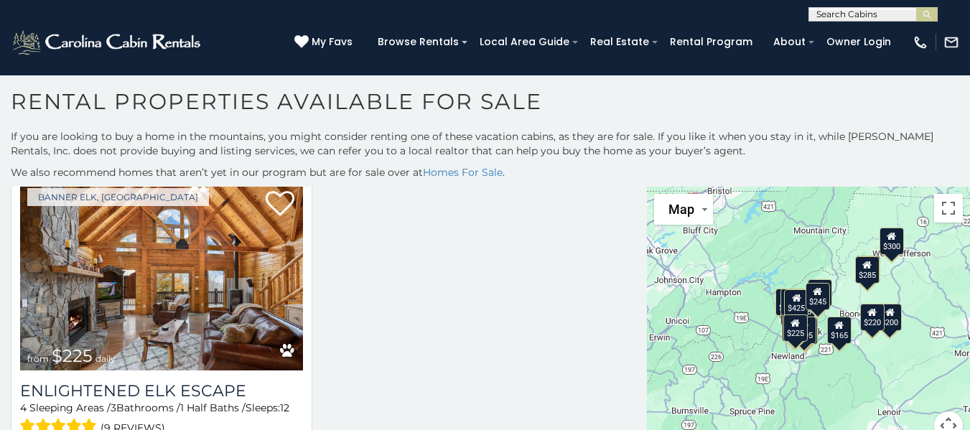
click at [728, 38] on link "Rental Program" at bounding box center [711, 42] width 97 height 22
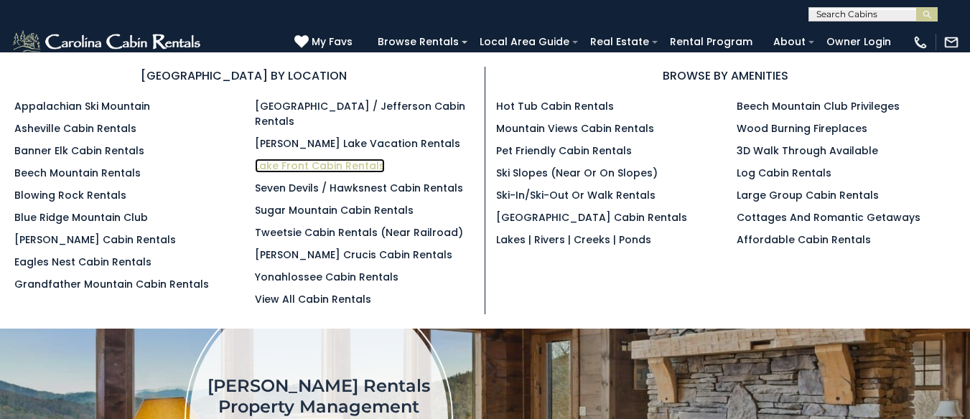
click at [338, 159] on link "Lake Front Cabin Rentals" at bounding box center [320, 166] width 130 height 14
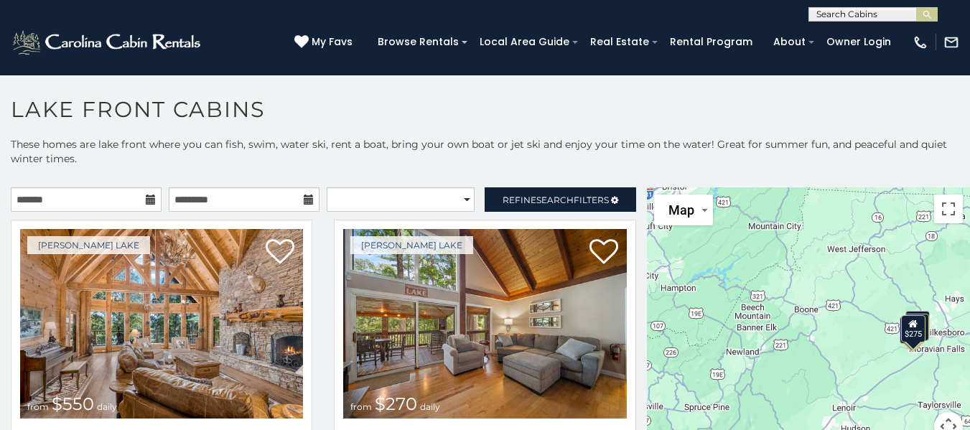
click at [338, 149] on p "These homes are lake front where you can fish, swim, water ski, rent a boat, br…" at bounding box center [485, 158] width 970 height 43
